Goal: Information Seeking & Learning: Understand process/instructions

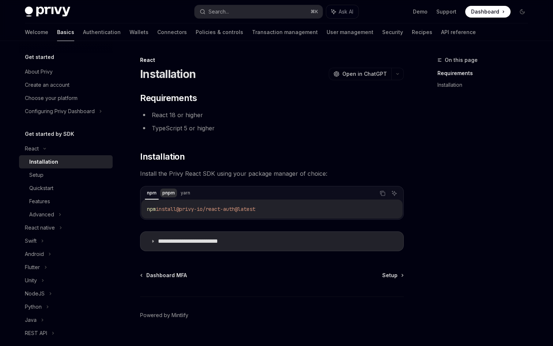
scroll to position [14, 0]
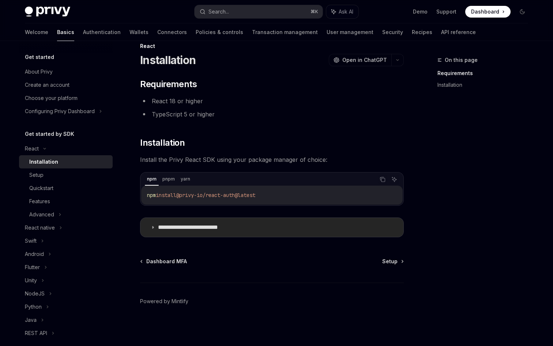
click at [315, 229] on summary "**********" at bounding box center [272, 227] width 263 height 19
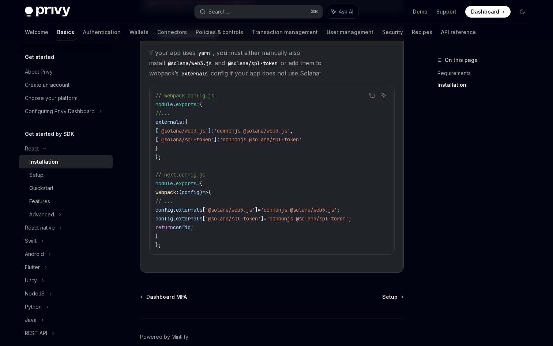
scroll to position [209, 0]
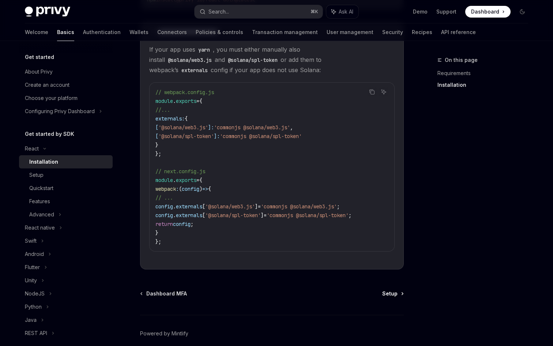
click at [395, 297] on span "Setup" at bounding box center [390, 293] width 15 height 7
type textarea "*"
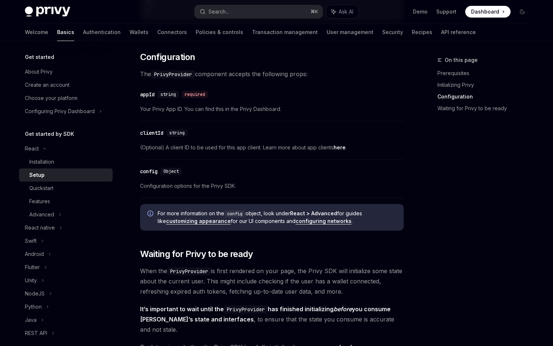
scroll to position [492, 0]
